Goal: Check status: Check status

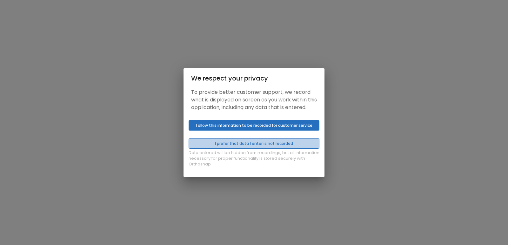
click at [293, 146] on button "I prefer that data I enter is not recorded" at bounding box center [254, 143] width 131 height 10
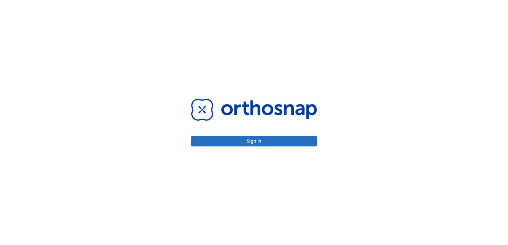
click at [293, 146] on button "Sign in" at bounding box center [254, 141] width 126 height 10
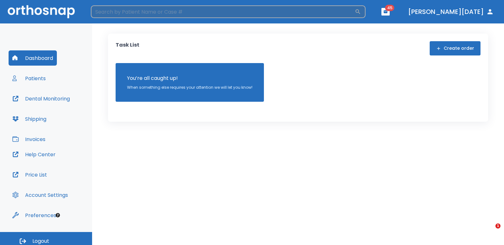
click at [169, 15] on input "search" at bounding box center [223, 11] width 264 height 13
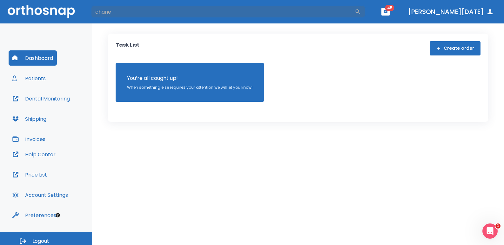
type input "chanel"
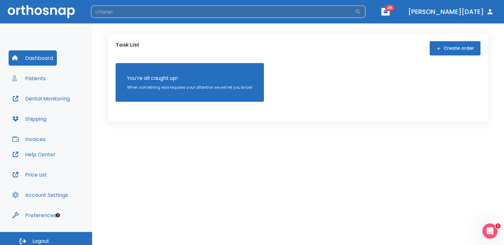
click at [158, 12] on input "chanel" at bounding box center [223, 11] width 264 height 13
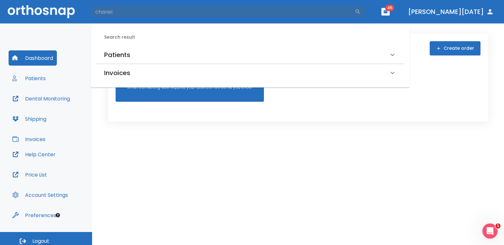
click at [116, 54] on h6 "Patients" at bounding box center [117, 55] width 26 height 10
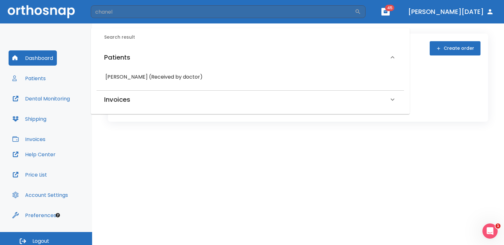
click at [112, 75] on h6 "Chanel Rossi (Received by doctor)" at bounding box center [249, 77] width 289 height 9
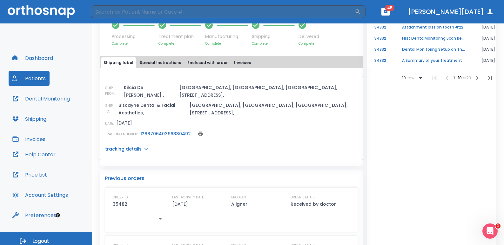
scroll to position [243, 0]
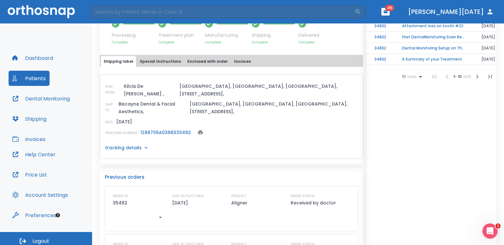
click at [143, 145] on icon at bounding box center [146, 148] width 6 height 6
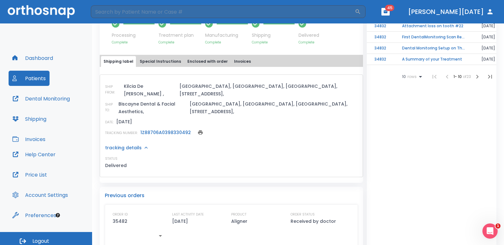
click at [162, 129] on link "1Z88706A0398330492" at bounding box center [165, 132] width 50 height 6
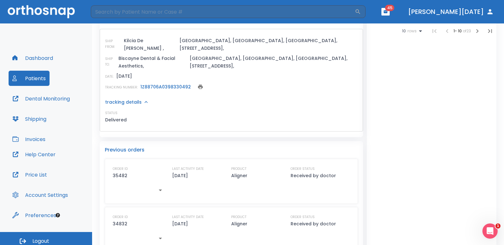
scroll to position [290, 0]
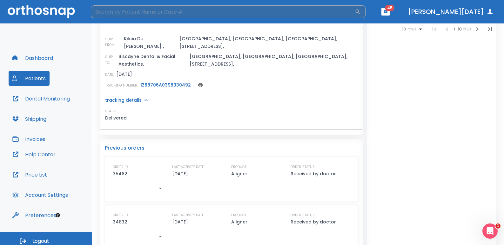
click at [149, 14] on input "search" at bounding box center [223, 11] width 264 height 13
type input "glauco"
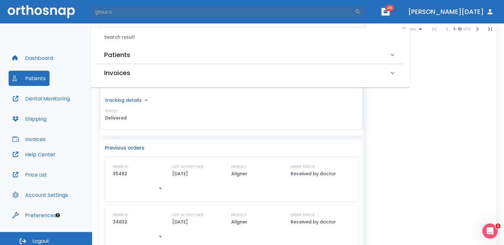
click at [122, 59] on h6 "Patients" at bounding box center [117, 55] width 26 height 10
click at [126, 79] on h6 "Glauco Fuertes (Processing in lab)" at bounding box center [249, 77] width 289 height 9
